Goal: Information Seeking & Learning: Learn about a topic

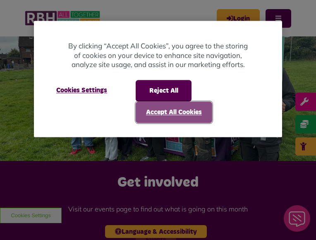
click at [186, 117] on button "Accept All Cookies" at bounding box center [174, 112] width 77 height 22
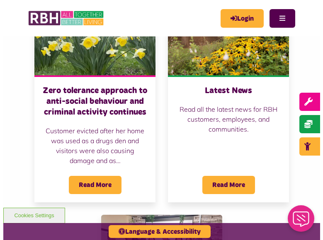
scroll to position [646, 0]
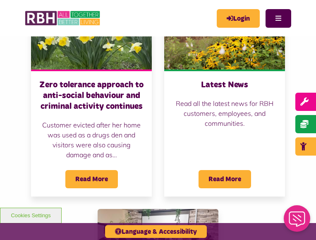
drag, startPoint x: 280, startPoint y: 10, endPoint x: 262, endPoint y: 42, distance: 37.1
drag, startPoint x: 262, startPoint y: 42, endPoint x: 271, endPoint y: 32, distance: 13.5
drag, startPoint x: 271, startPoint y: 32, endPoint x: 272, endPoint y: 24, distance: 7.6
click at [272, 24] on button "Menu" at bounding box center [279, 18] width 26 height 19
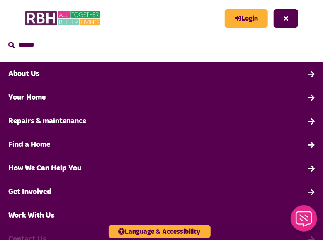
click at [85, 72] on link "About Us" at bounding box center [161, 75] width 323 height 24
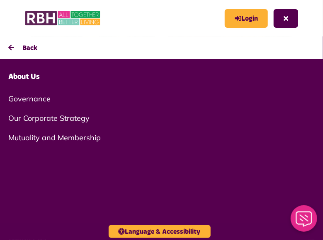
click at [35, 80] on link "About Us" at bounding box center [161, 77] width 323 height 24
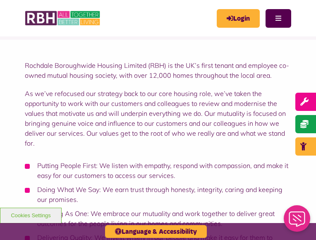
scroll to position [11, 0]
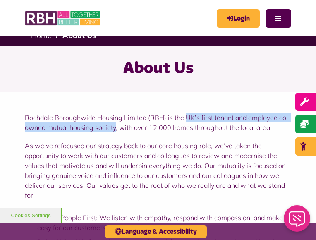
drag, startPoint x: 187, startPoint y: 118, endPoint x: 116, endPoint y: 130, distance: 71.8
click at [116, 130] on p "Rochdale Boroughwide Housing Limited (RBH) is the UK’s first tenant and employe…" at bounding box center [158, 123] width 267 height 20
drag, startPoint x: 116, startPoint y: 130, endPoint x: 196, endPoint y: 106, distance: 83.6
click at [196, 106] on div "Rochdale Boroughwide Housing Limited (RBH) is the UK’s first tenant and employe…" at bounding box center [158, 221] width 316 height 258
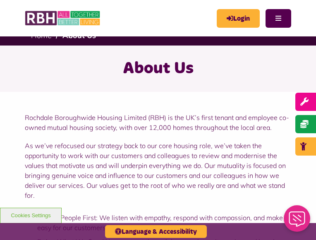
click at [253, 191] on p "As we’ve refocused our strategy back to our core housing role, we’ve taken the …" at bounding box center [158, 171] width 267 height 60
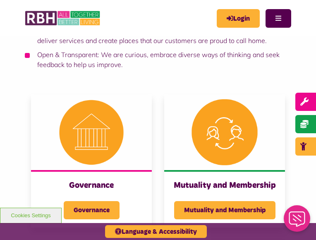
scroll to position [292, 0]
